Goal: Information Seeking & Learning: Check status

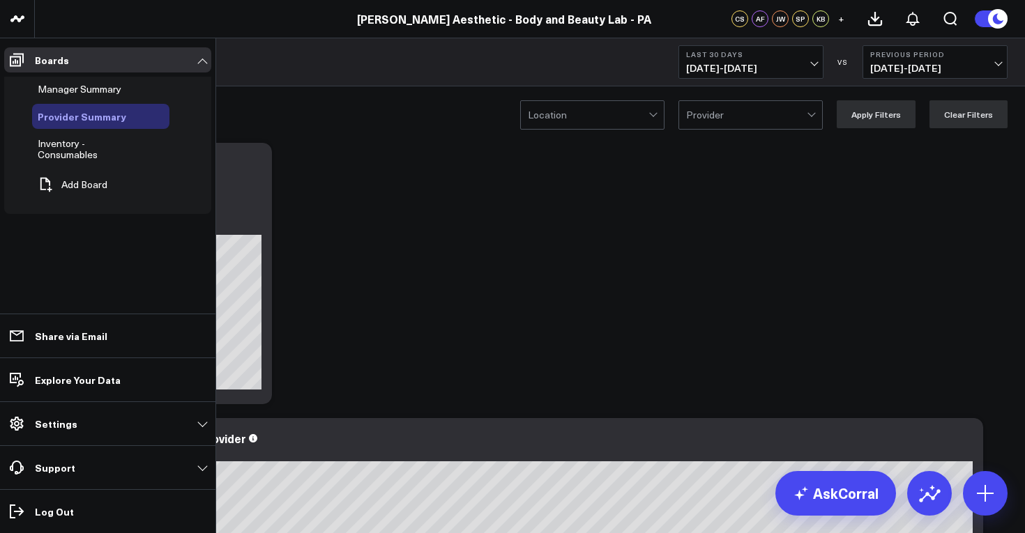
click at [76, 114] on span "Provider Summary" at bounding box center [82, 116] width 89 height 14
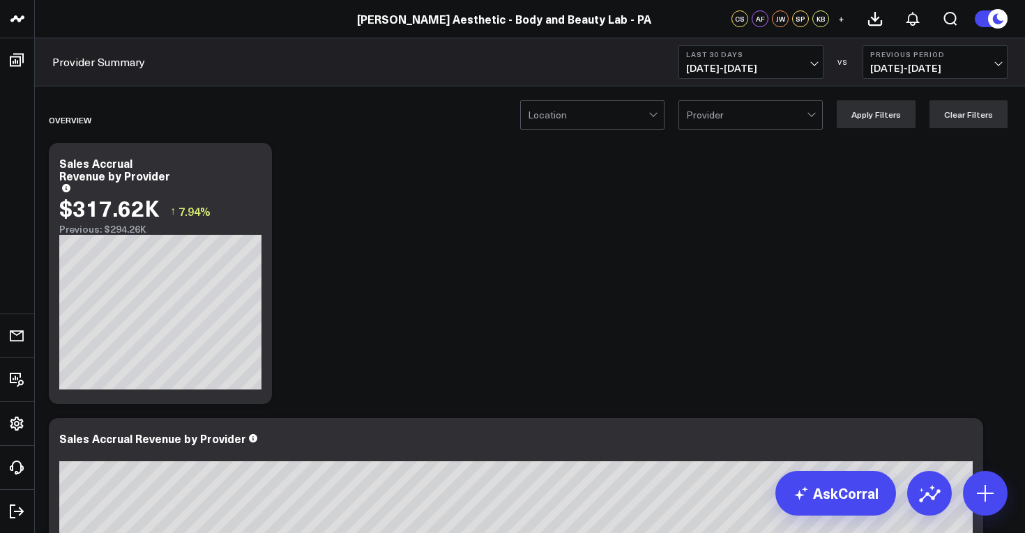
click at [810, 66] on span "[DATE] - [DATE]" at bounding box center [751, 68] width 130 height 11
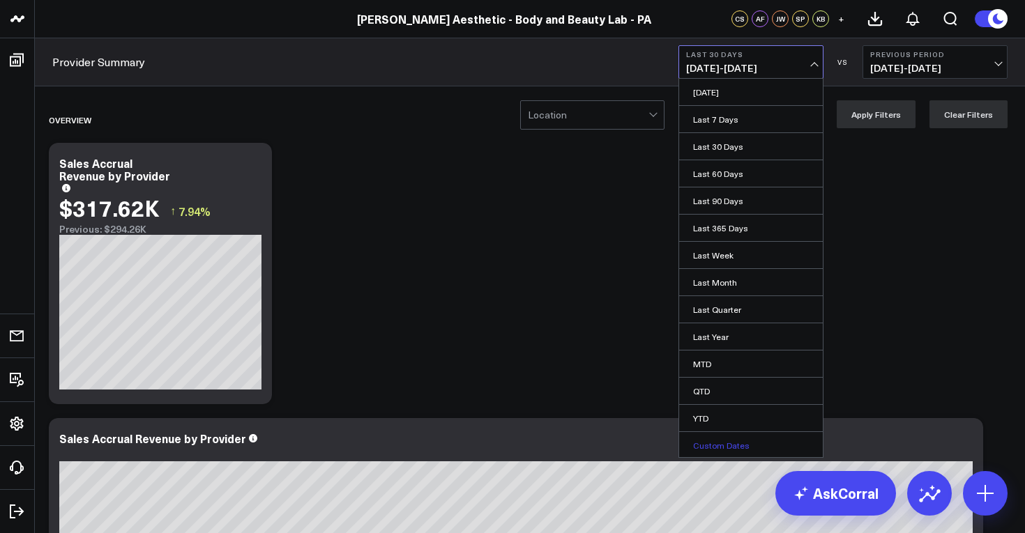
click at [736, 453] on link "Custom Dates" at bounding box center [751, 445] width 144 height 26
select select "9"
select select "2025"
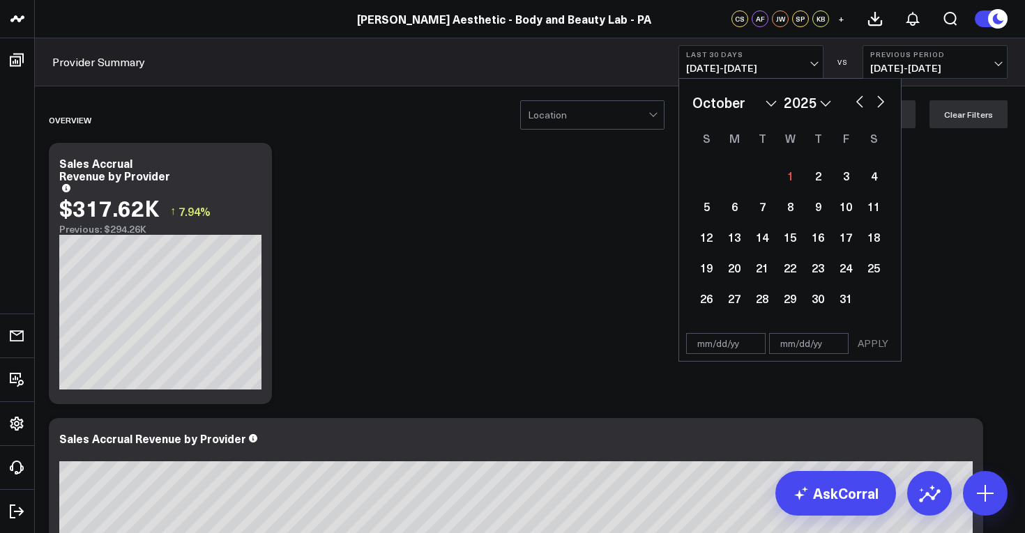
click at [714, 103] on select "January February March April May June July August September October November De…" at bounding box center [734, 102] width 84 height 21
select select "7"
select select "2025"
click at [842, 171] on div "1" at bounding box center [846, 176] width 28 height 28
type input "[DATE]"
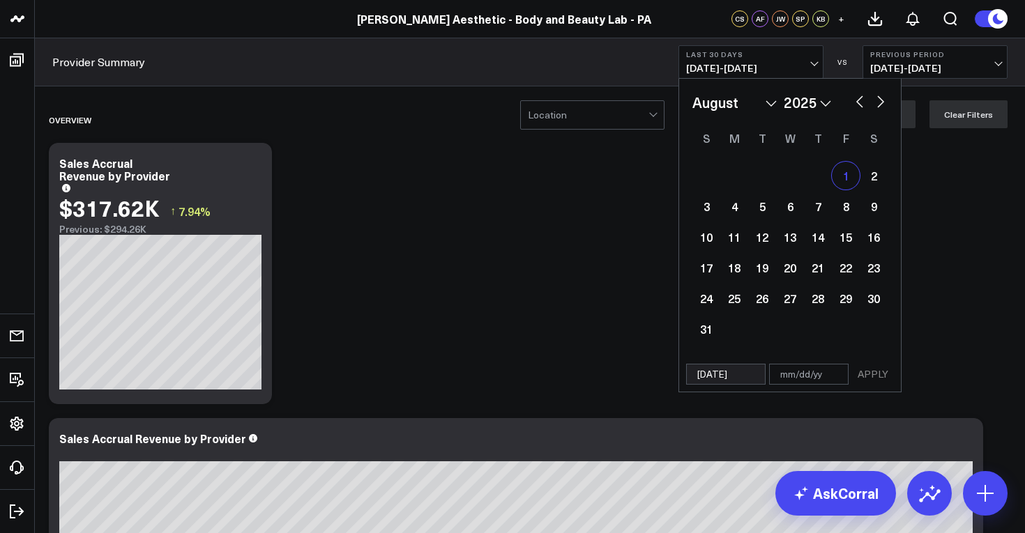
select select "7"
select select "2025"
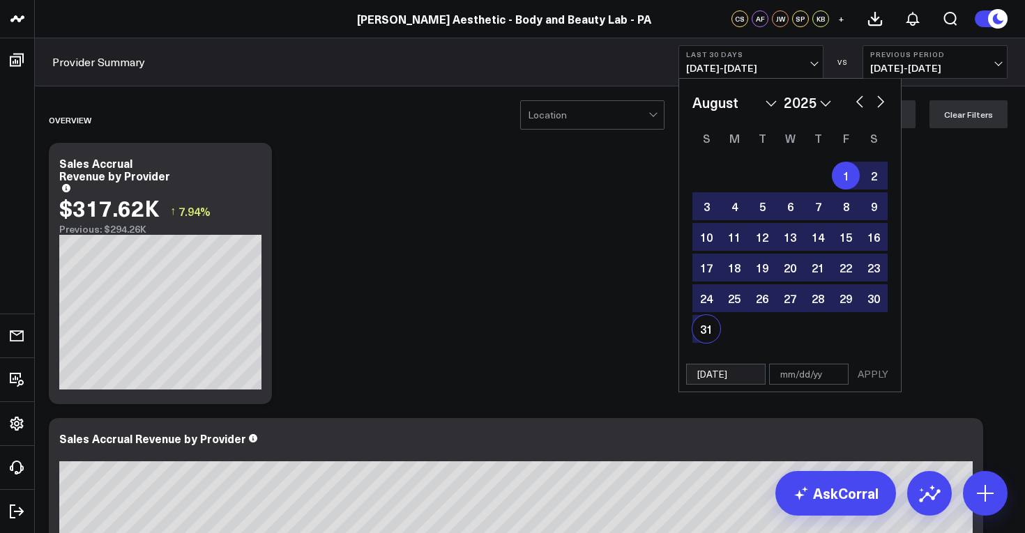
click at [703, 333] on div "31" at bounding box center [706, 329] width 28 height 28
type input "[DATE]"
select select "7"
select select "2025"
click at [874, 377] on button "APPLY" at bounding box center [873, 374] width 42 height 21
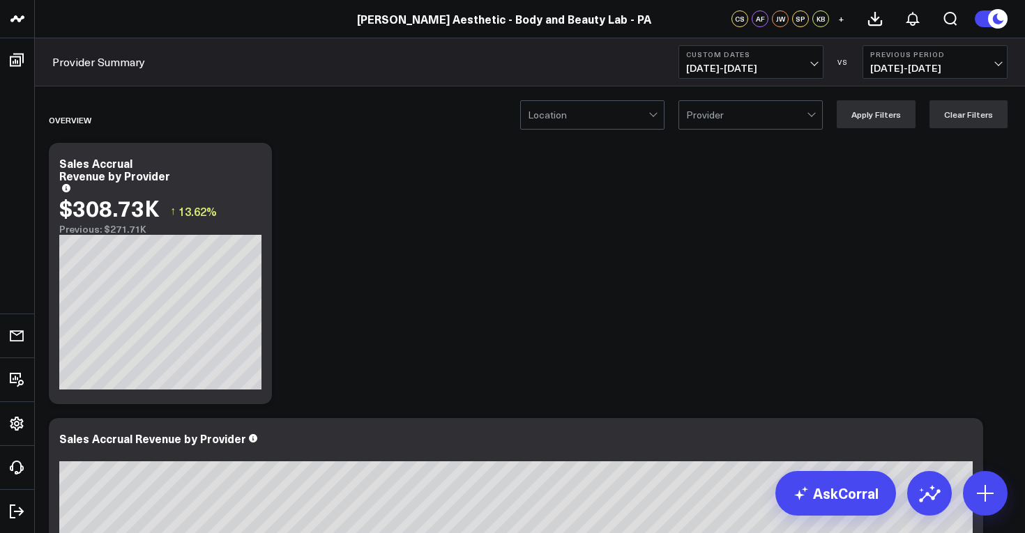
click at [999, 68] on span "[DATE] - [DATE]" at bounding box center [935, 68] width 130 height 11
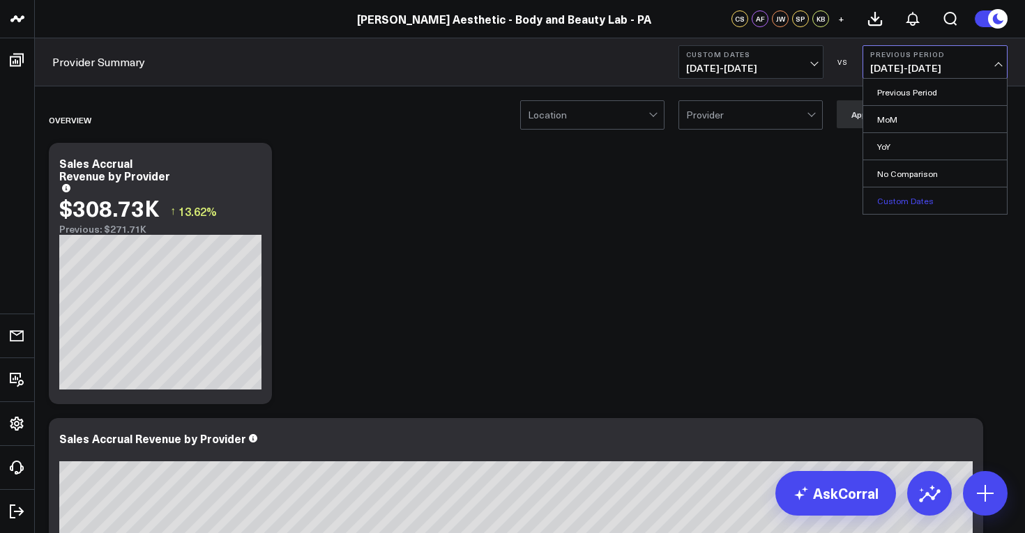
click at [923, 200] on link "Custom Dates" at bounding box center [935, 201] width 144 height 26
select select "9"
select select "2025"
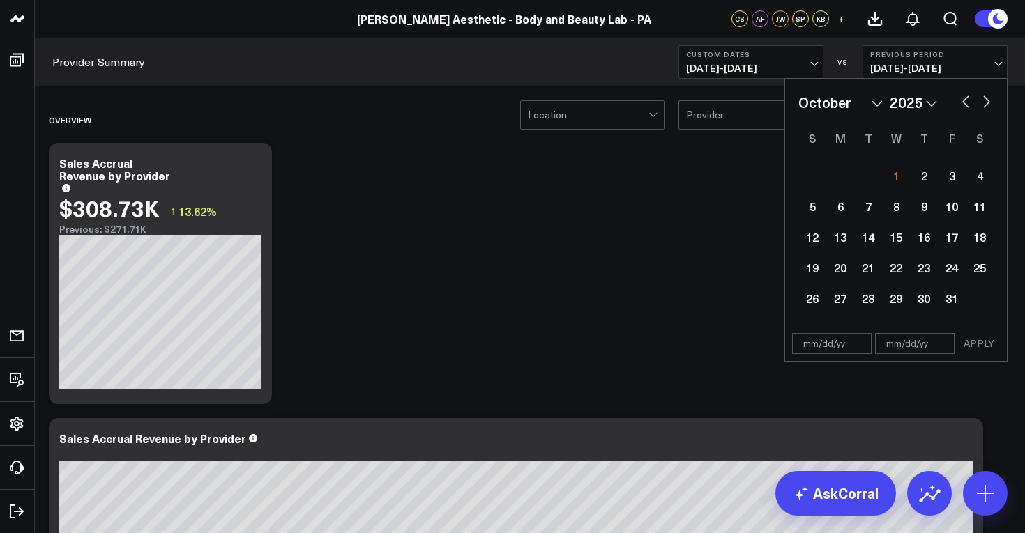
click at [874, 104] on select "January February March April May June July August September October November De…" at bounding box center [840, 102] width 84 height 21
select select "8"
select select "2025"
click at [835, 180] on div "1" at bounding box center [840, 176] width 28 height 28
type input "[DATE]"
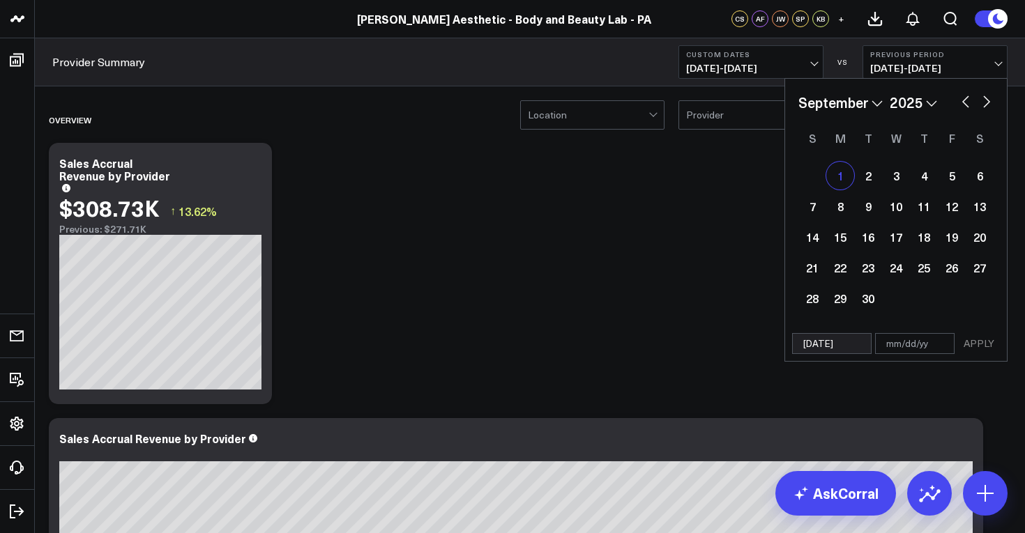
select select "8"
select select "2025"
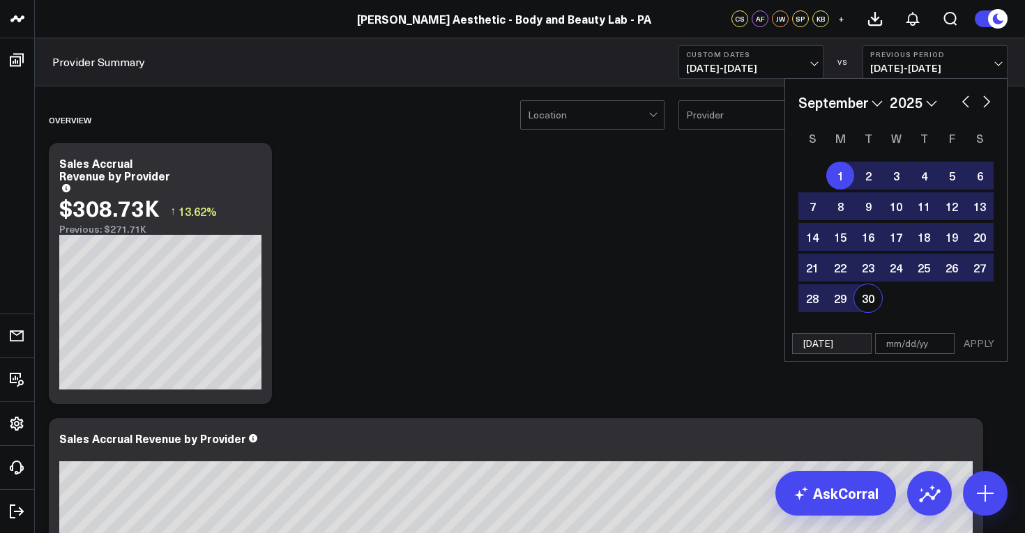
click at [869, 300] on div "30" at bounding box center [868, 299] width 28 height 28
type input "[DATE]"
select select "8"
select select "2025"
click at [978, 346] on button "APPLY" at bounding box center [979, 343] width 42 height 21
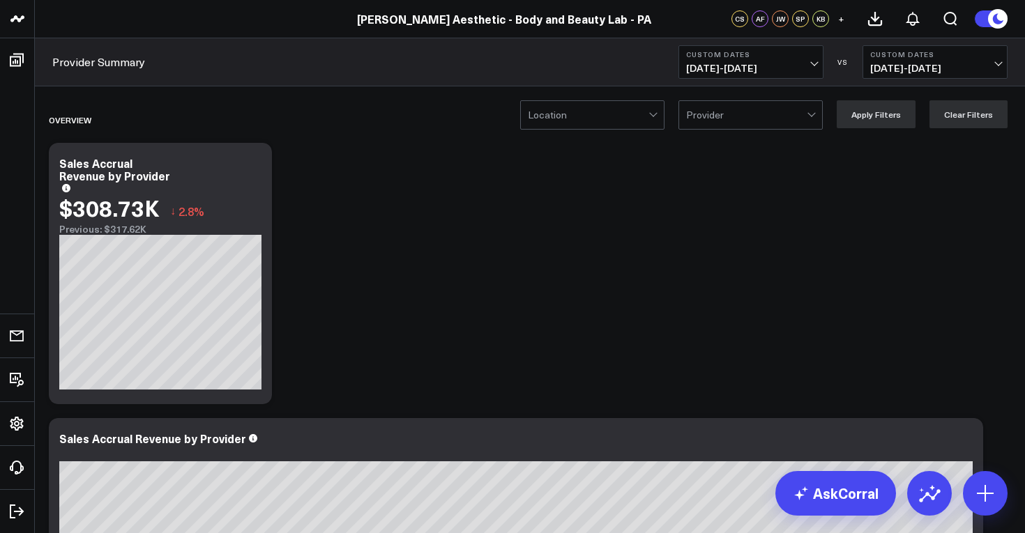
click at [657, 114] on div at bounding box center [653, 113] width 8 height 8
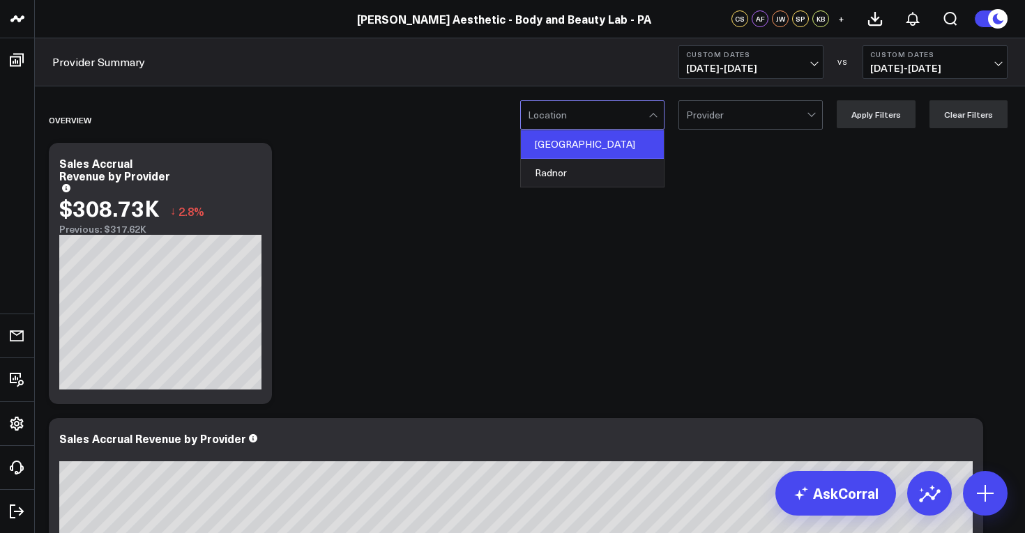
click at [609, 145] on div "[GEOGRAPHIC_DATA]" at bounding box center [592, 144] width 143 height 29
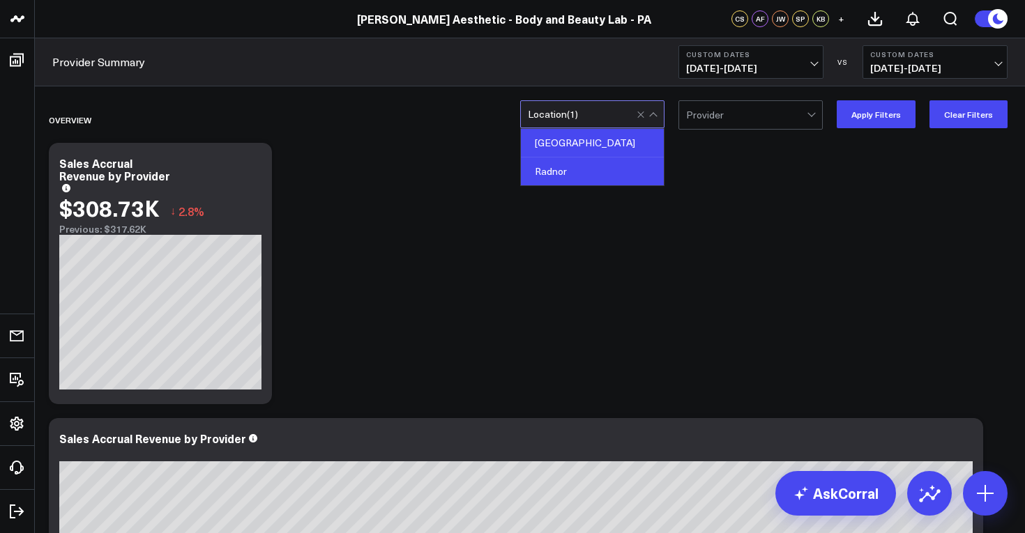
click at [602, 169] on div "Radnor" at bounding box center [592, 172] width 143 height 28
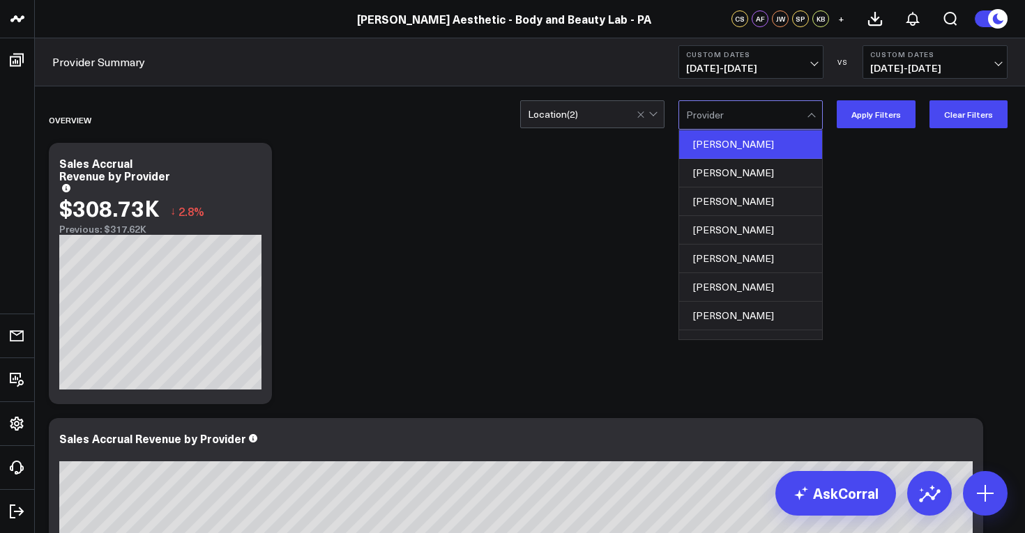
click at [761, 143] on div "[PERSON_NAME]" at bounding box center [750, 144] width 143 height 29
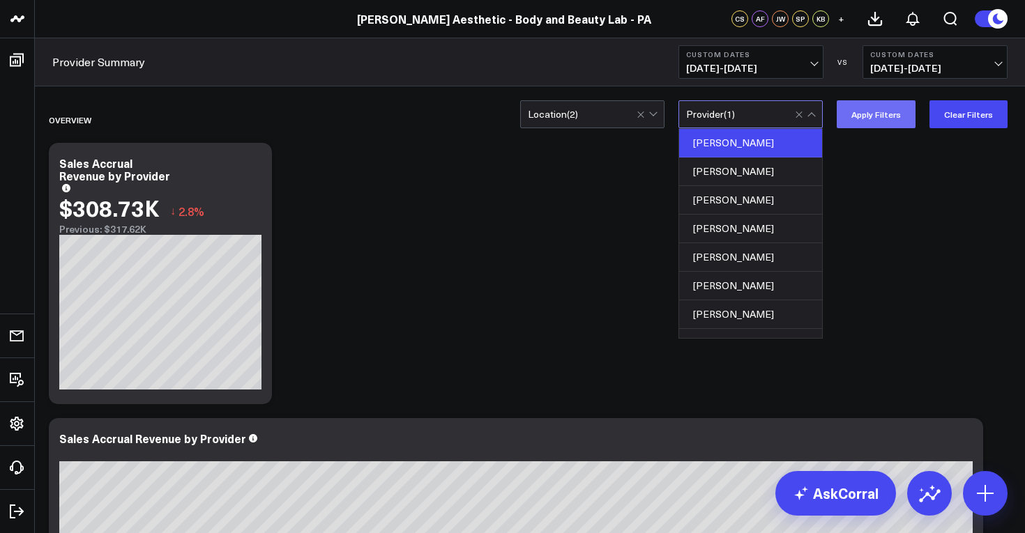
click at [884, 112] on button "Apply Filters" at bounding box center [876, 114] width 79 height 28
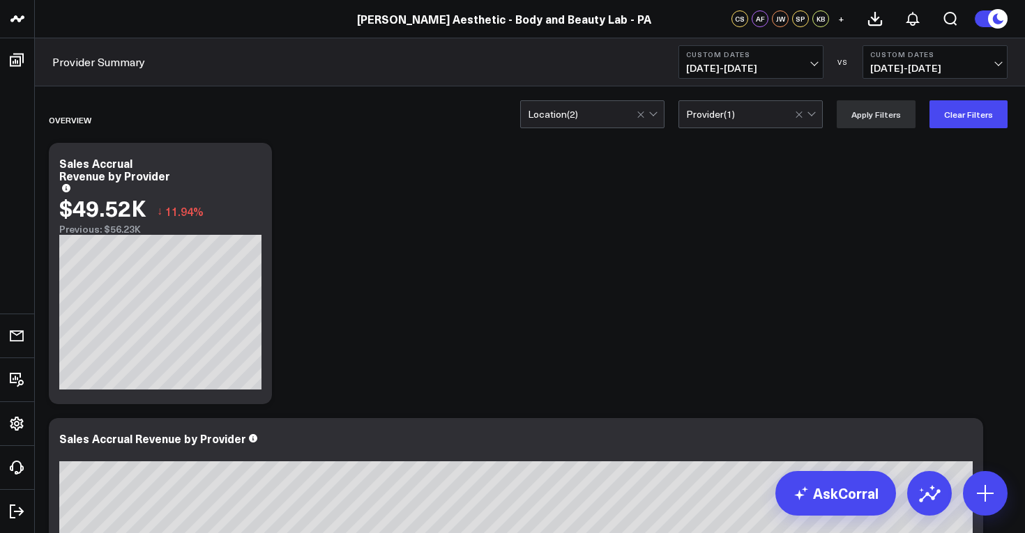
click at [999, 66] on span "[DATE] - [DATE]" at bounding box center [935, 68] width 130 height 11
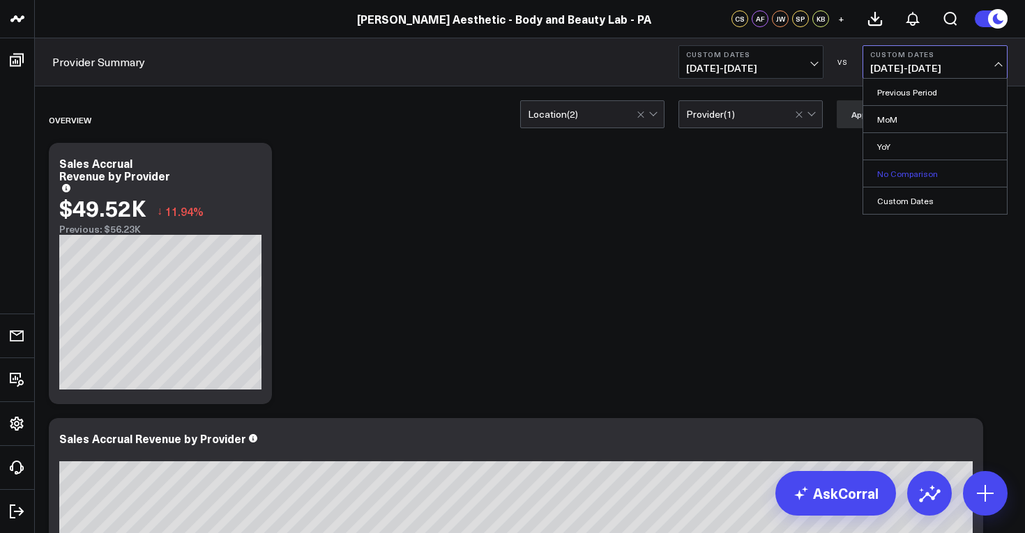
click at [934, 176] on link "No Comparison" at bounding box center [935, 173] width 144 height 26
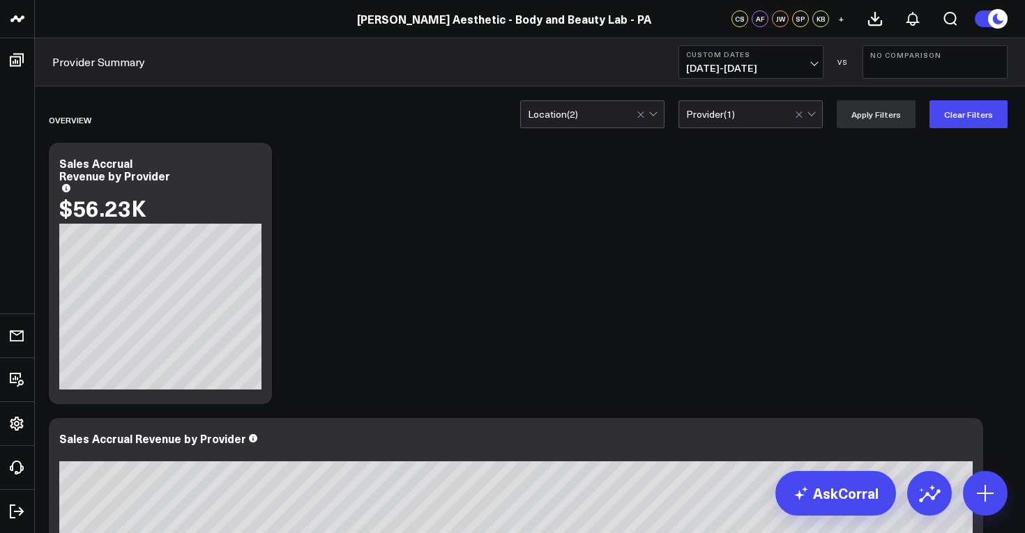
click at [815, 71] on span "[DATE] - [DATE]" at bounding box center [751, 68] width 130 height 11
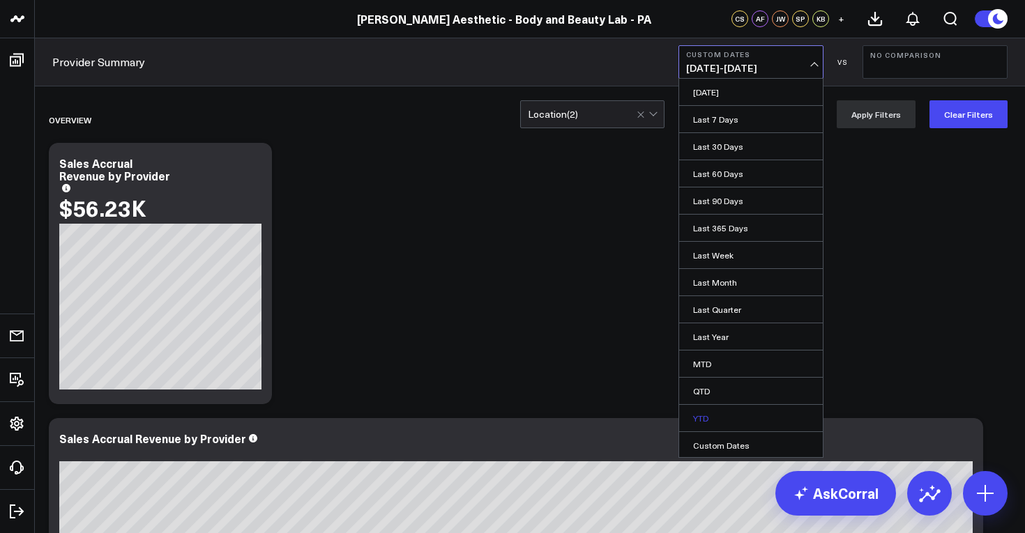
click at [740, 416] on link "YTD" at bounding box center [751, 418] width 144 height 26
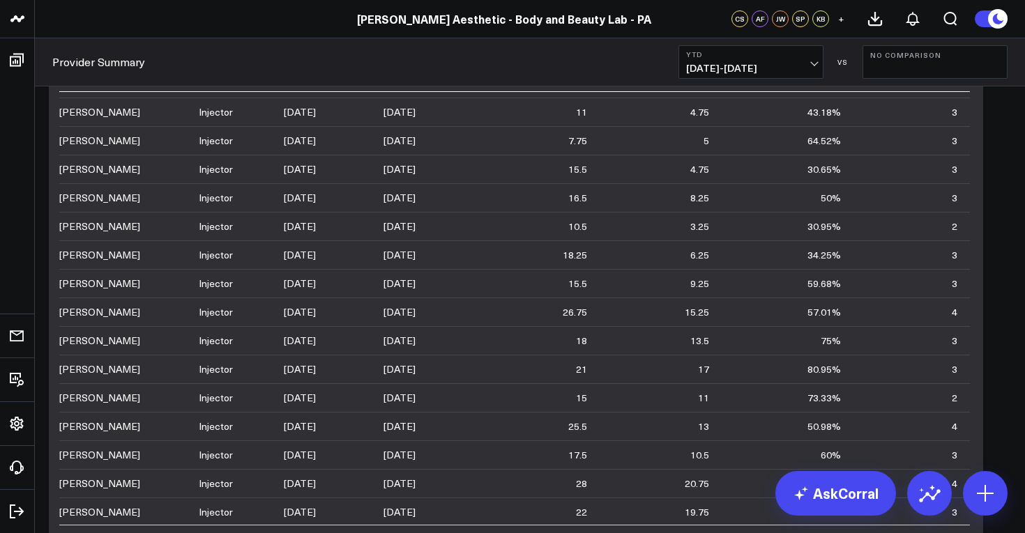
scroll to position [681, 0]
click at [821, 341] on div "80.95%" at bounding box center [824, 340] width 33 height 14
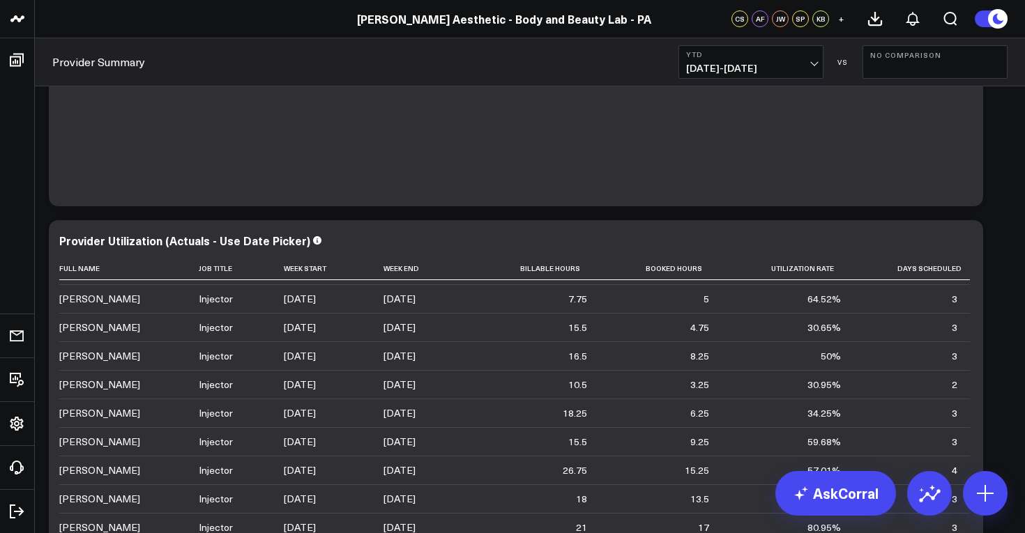
scroll to position [1061, 0]
